Goal: Check status: Check status

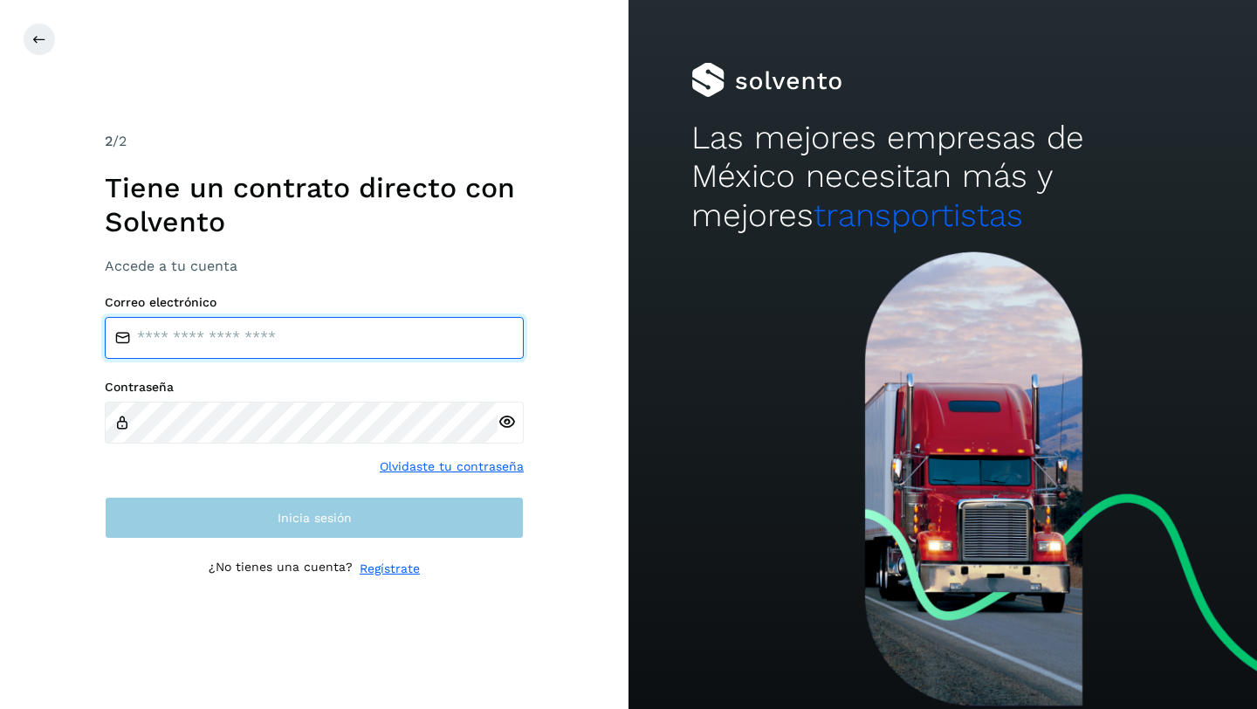
type input "**********"
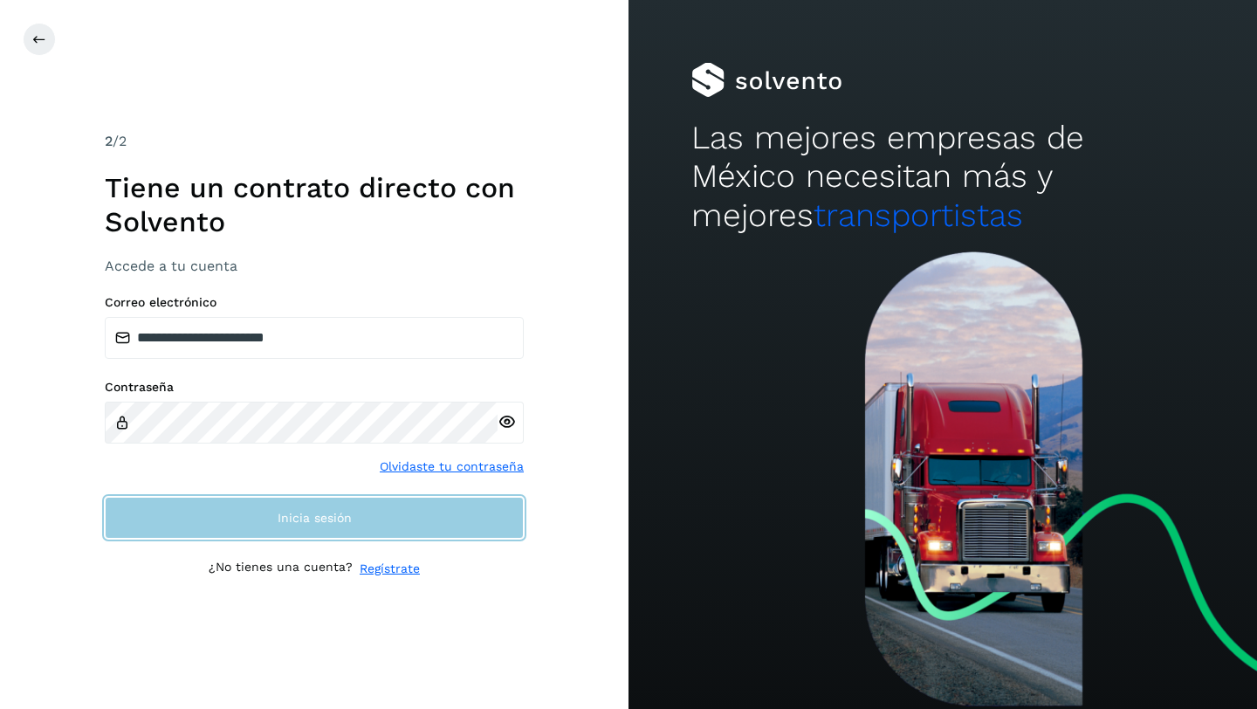
click at [312, 515] on span "Inicia sesión" at bounding box center [315, 517] width 74 height 12
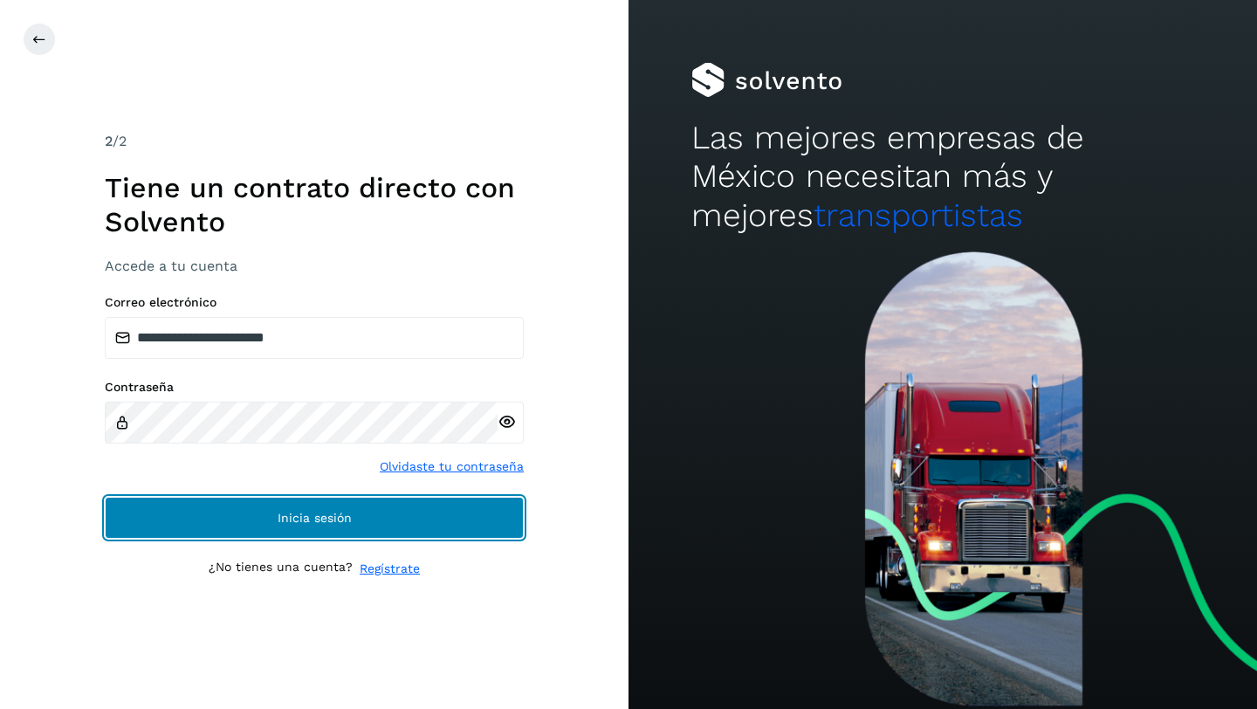
click at [312, 515] on span "Inicia sesión" at bounding box center [315, 517] width 74 height 12
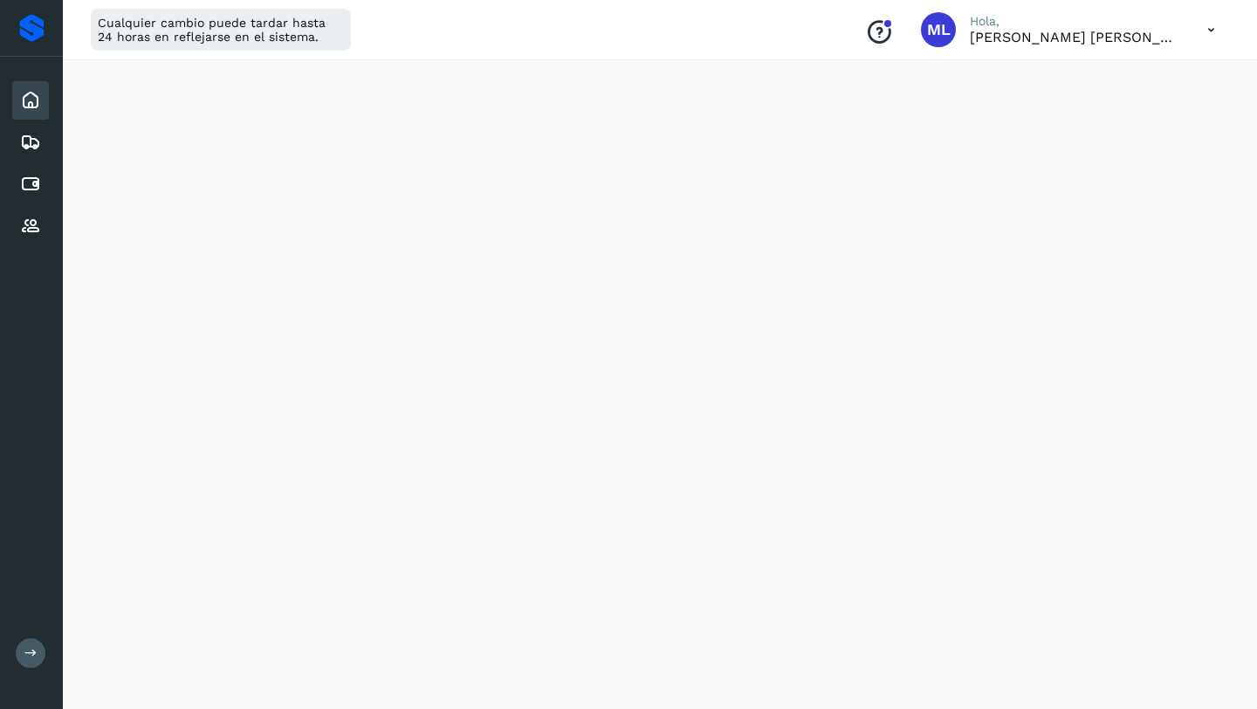
scroll to position [250, 0]
click at [31, 141] on icon at bounding box center [30, 142] width 21 height 21
click at [33, 183] on icon at bounding box center [30, 184] width 21 height 21
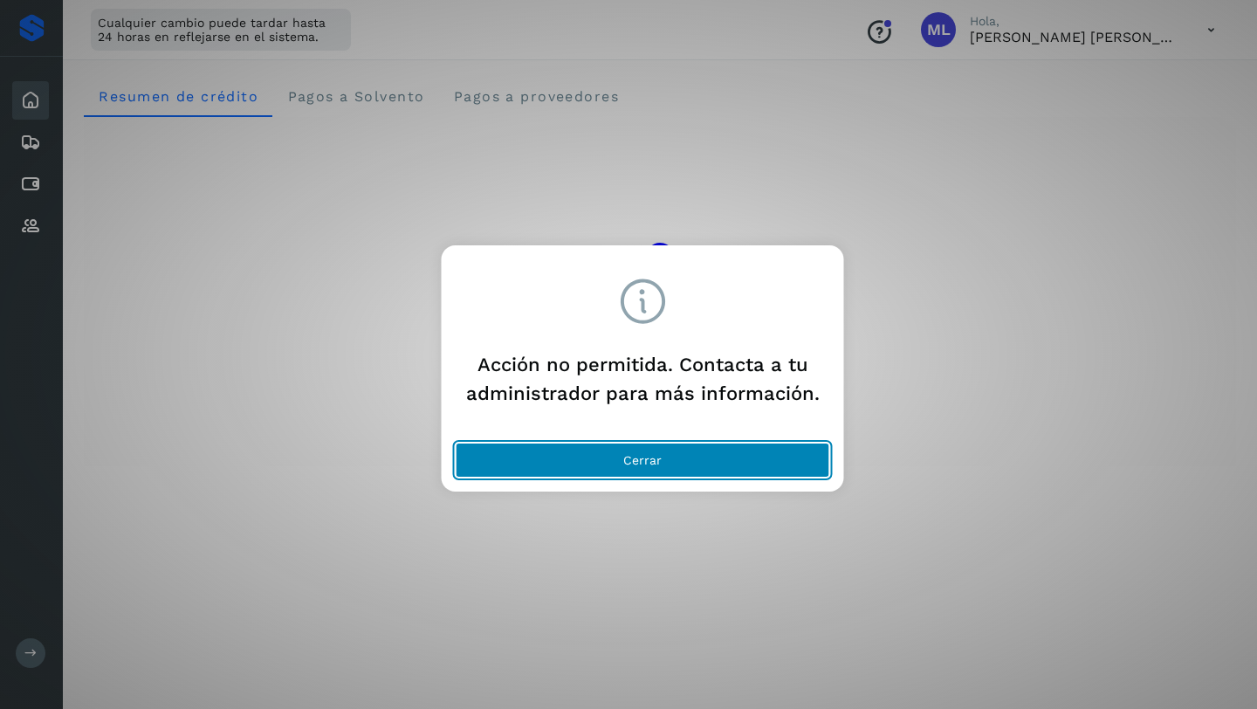
click at [643, 463] on span "Cerrar" at bounding box center [642, 460] width 38 height 12
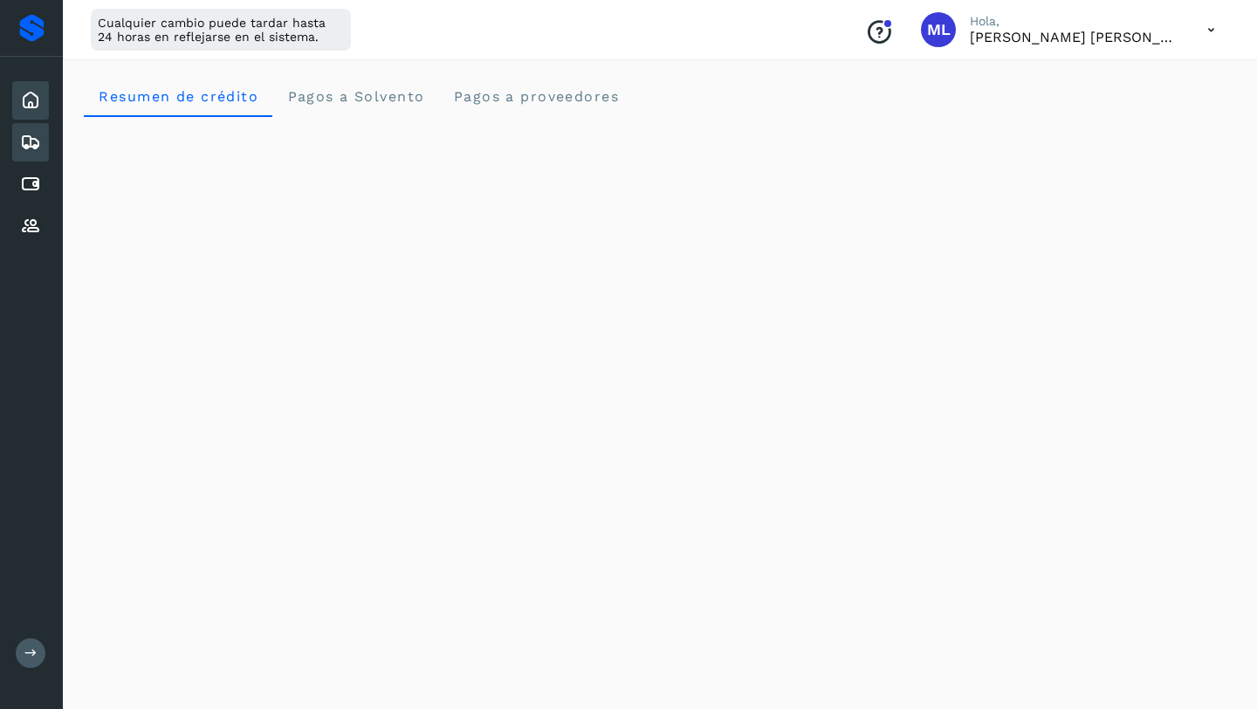
click at [27, 136] on icon at bounding box center [30, 142] width 21 height 21
click at [31, 178] on icon at bounding box center [30, 184] width 21 height 21
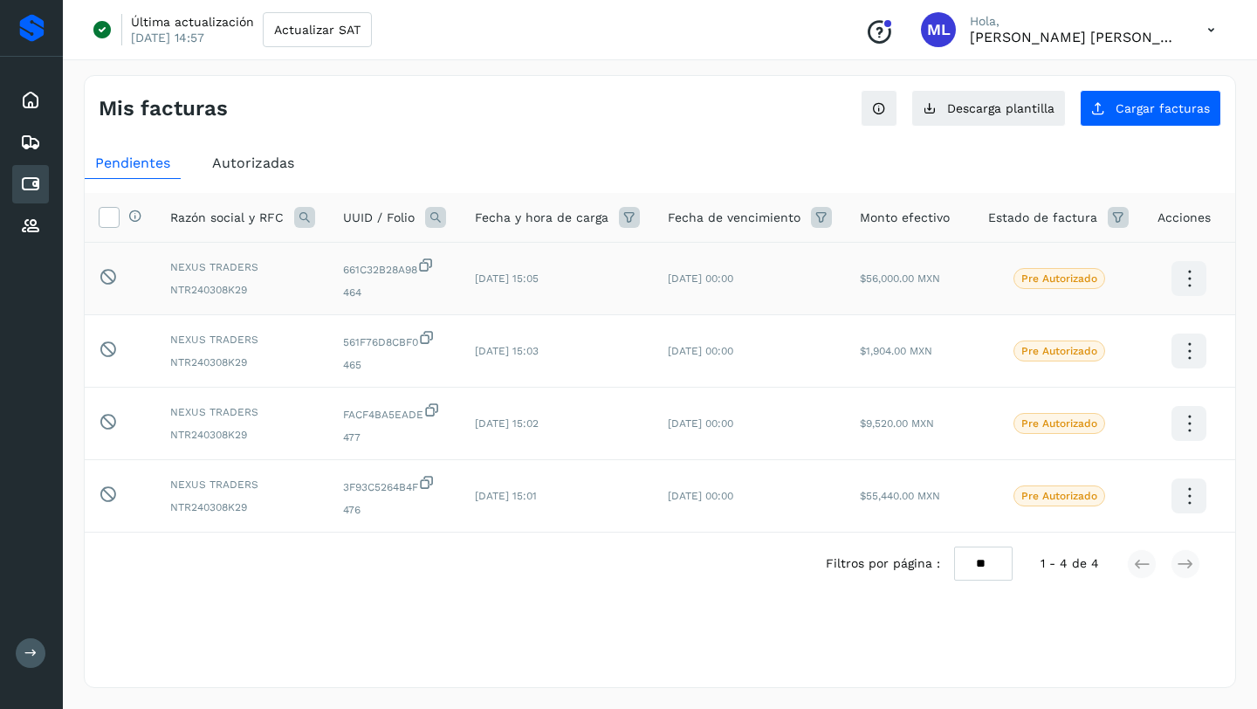
click at [1067, 280] on p "Pre Autorizado" at bounding box center [1059, 278] width 76 height 12
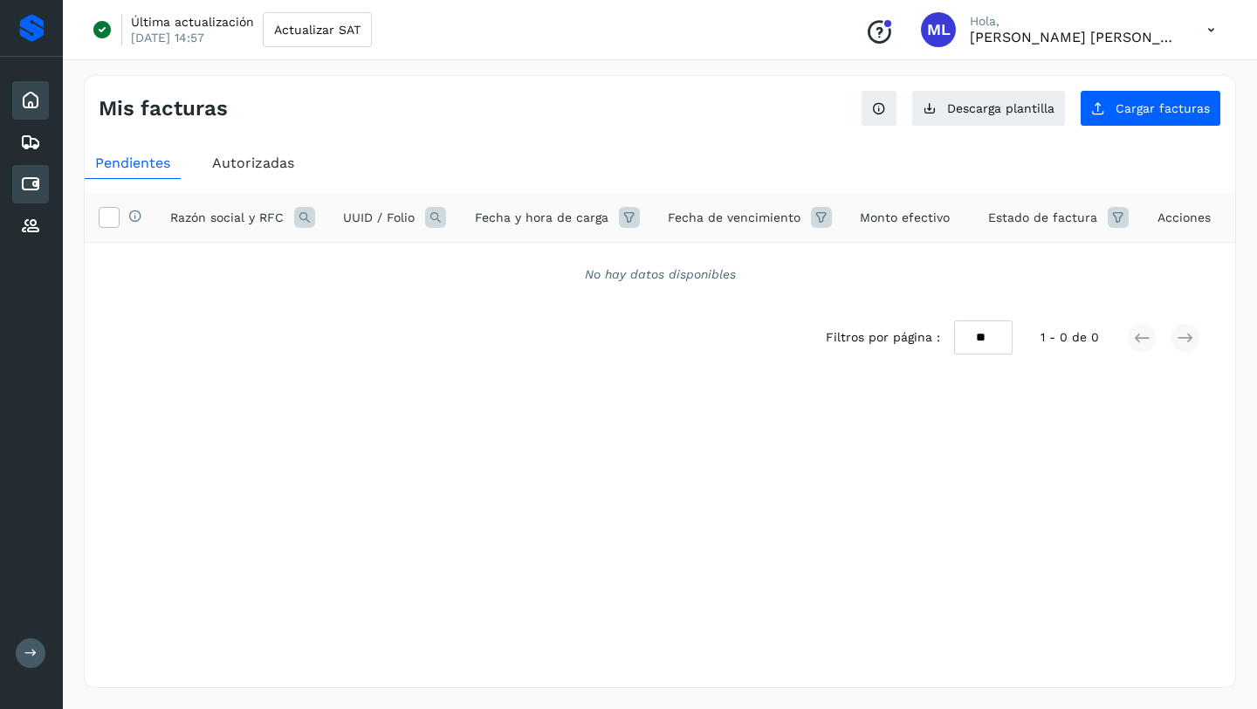
click at [32, 106] on icon at bounding box center [30, 100] width 21 height 21
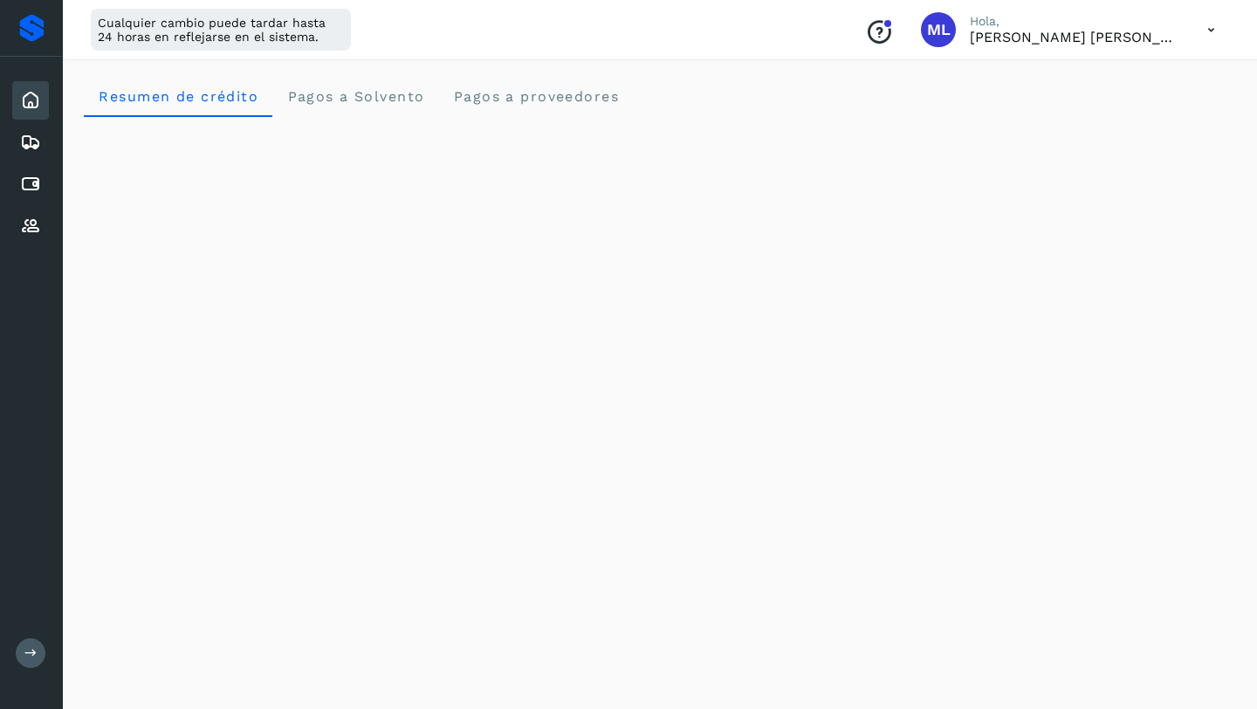
click at [895, 81] on div "Resumen de crédito Pagos a Solvento Pagos a proveedores" at bounding box center [660, 96] width 1152 height 42
